Goal: Obtain resource: Download file/media

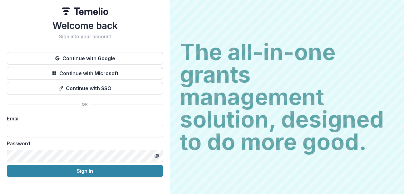
click at [115, 128] on input at bounding box center [85, 131] width 156 height 12
type input "**********"
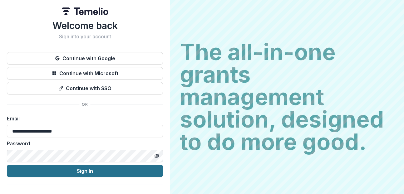
click at [78, 168] on button "Sign In" at bounding box center [85, 171] width 156 height 12
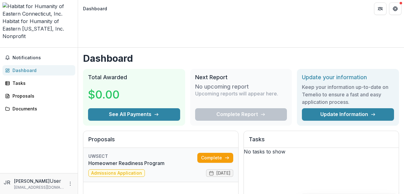
click at [120, 159] on link "Homeowner Readiness Program" at bounding box center [142, 162] width 109 height 7
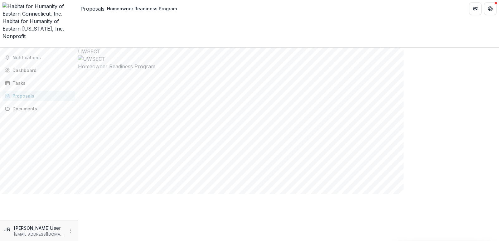
scroll to position [167, 0]
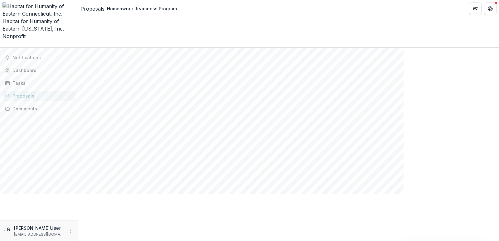
scroll to position [0, 0]
